Goal: Find specific page/section: Find specific page/section

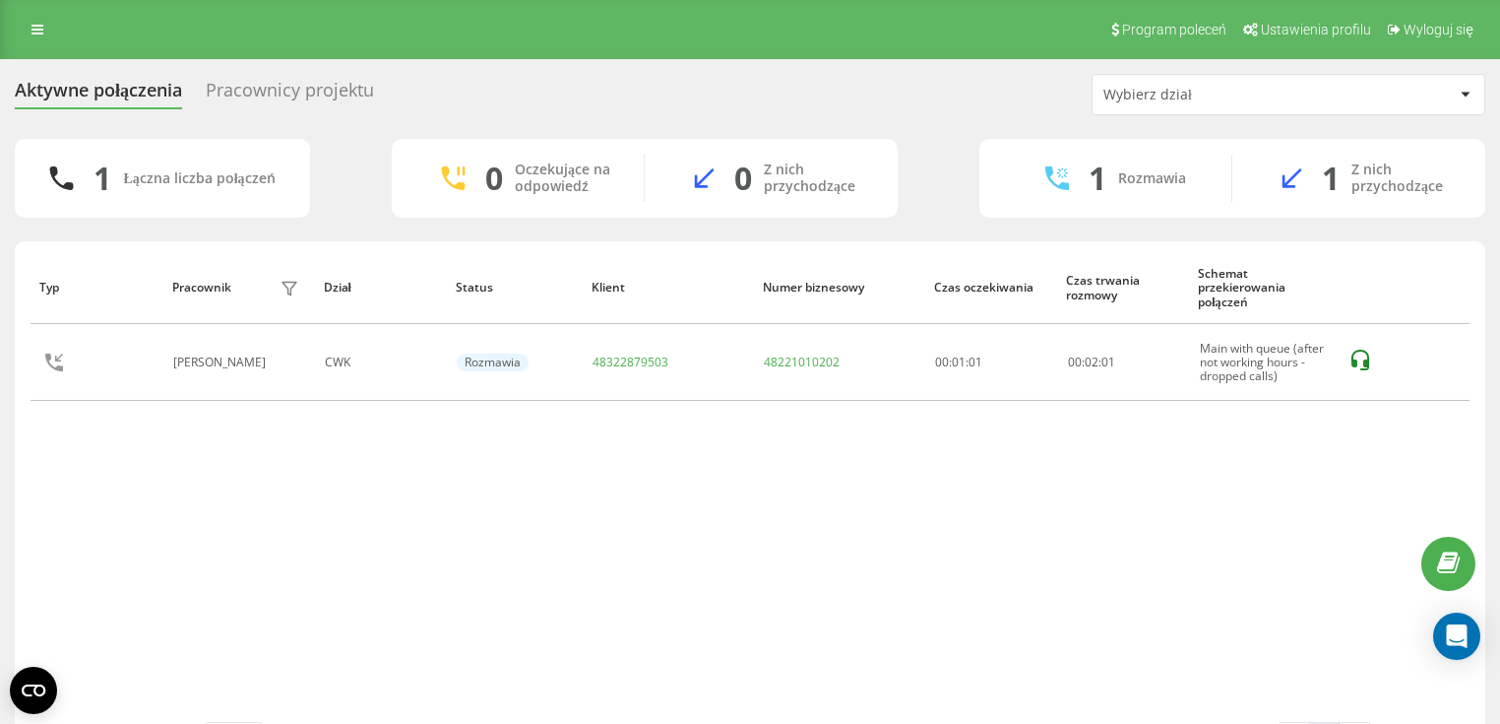
click at [378, 97] on div "Aktywne połączenia Pracownicy projektu" at bounding box center [206, 95] width 383 height 31
drag, startPoint x: 362, startPoint y: 94, endPoint x: 374, endPoint y: 93, distance: 11.9
click at [362, 94] on div "Pracownicy projektu" at bounding box center [290, 95] width 168 height 31
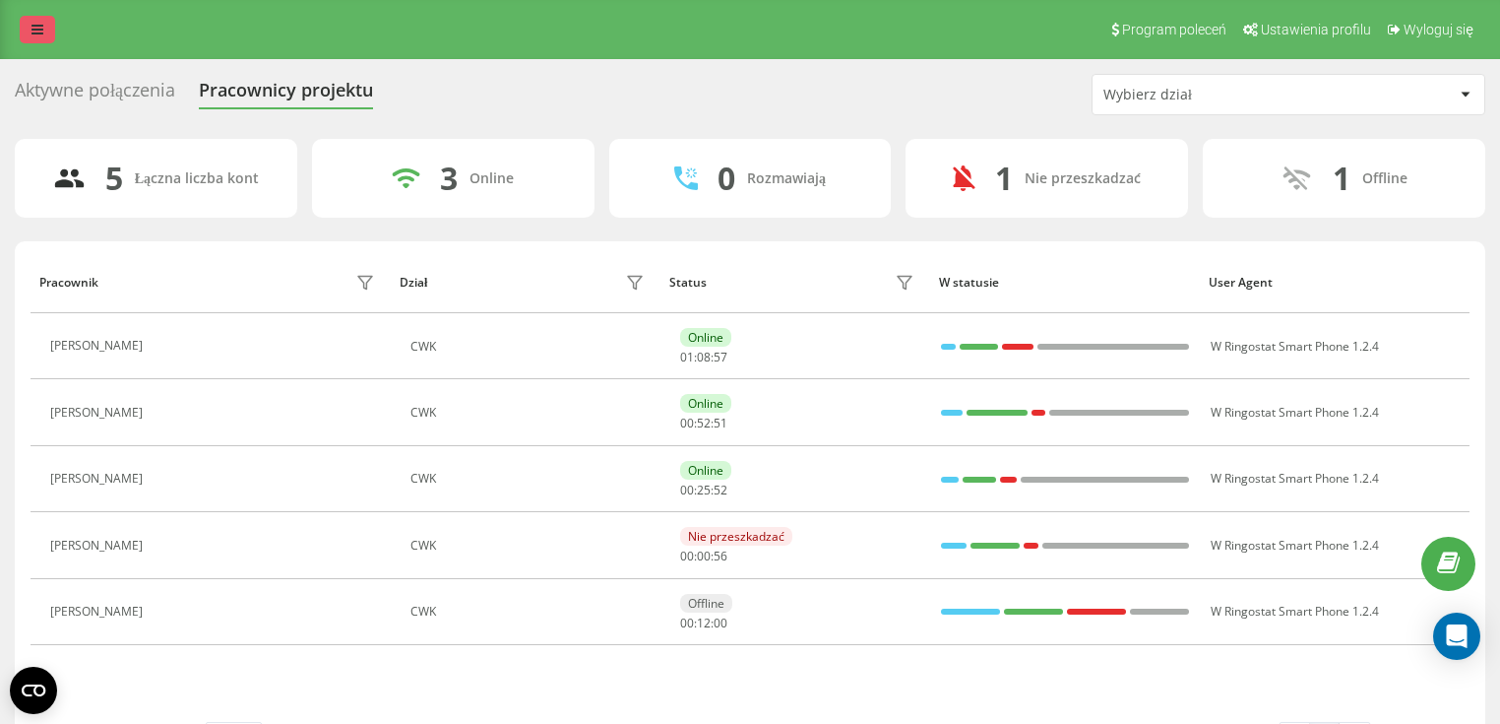
click at [36, 30] on icon at bounding box center [38, 30] width 12 height 14
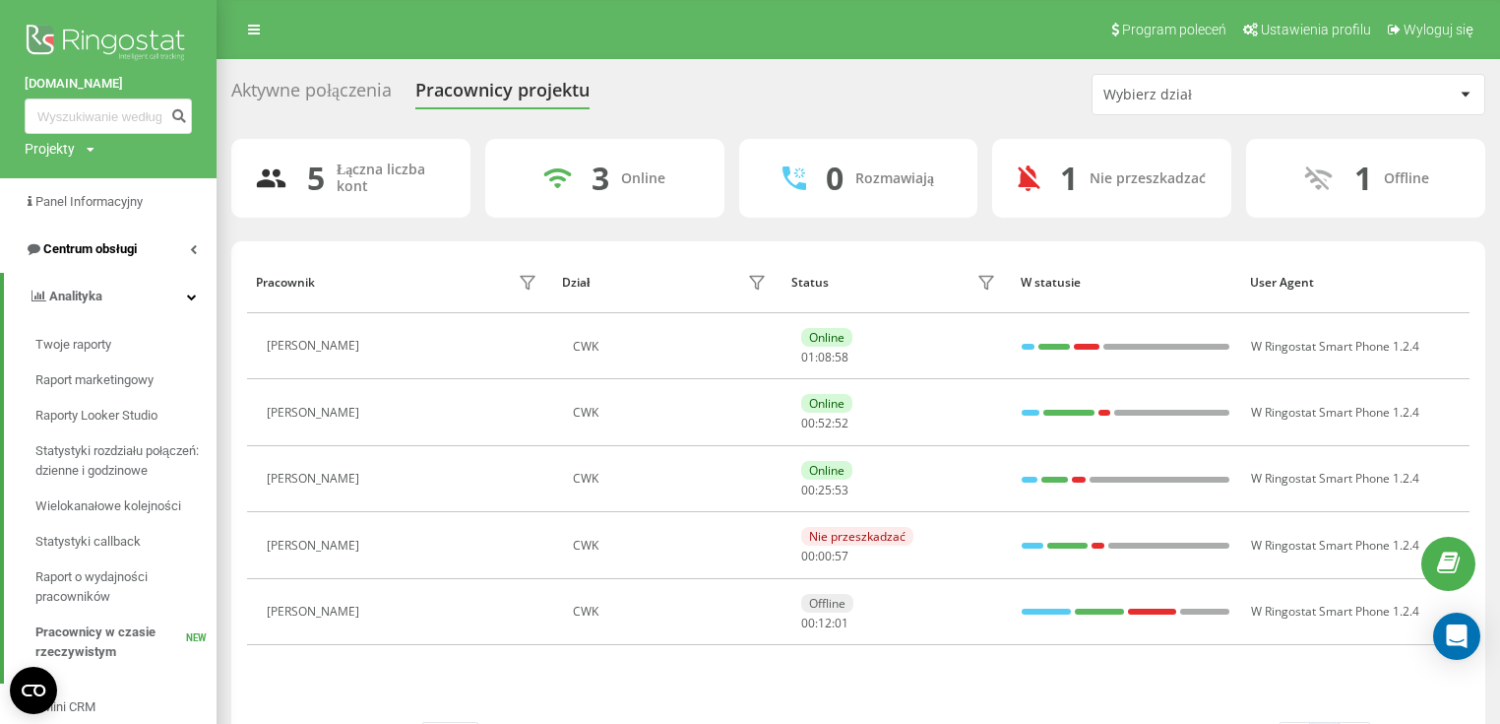
click at [79, 254] on span "Centrum obsługi" at bounding box center [90, 248] width 94 height 15
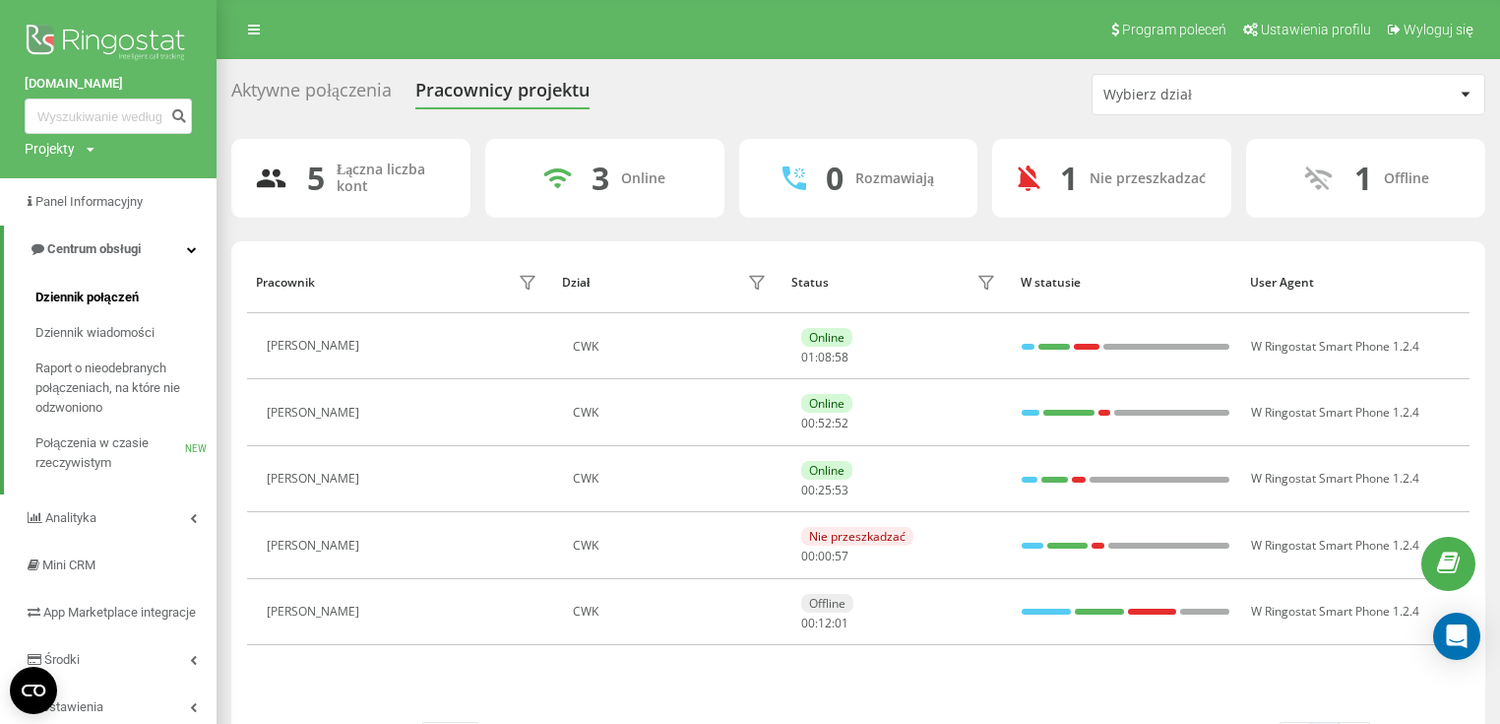
click at [112, 298] on span "Dziennik połączeń" at bounding box center [86, 297] width 103 height 20
